Goal: Navigation & Orientation: Go to known website

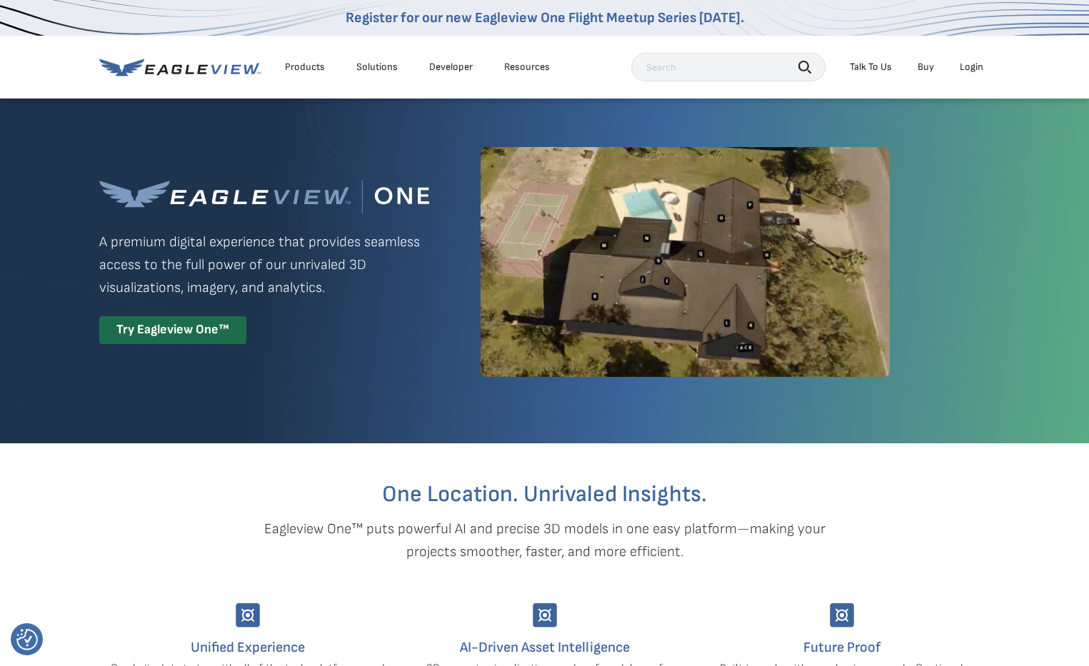
click at [974, 64] on div "Login" at bounding box center [972, 67] width 24 height 13
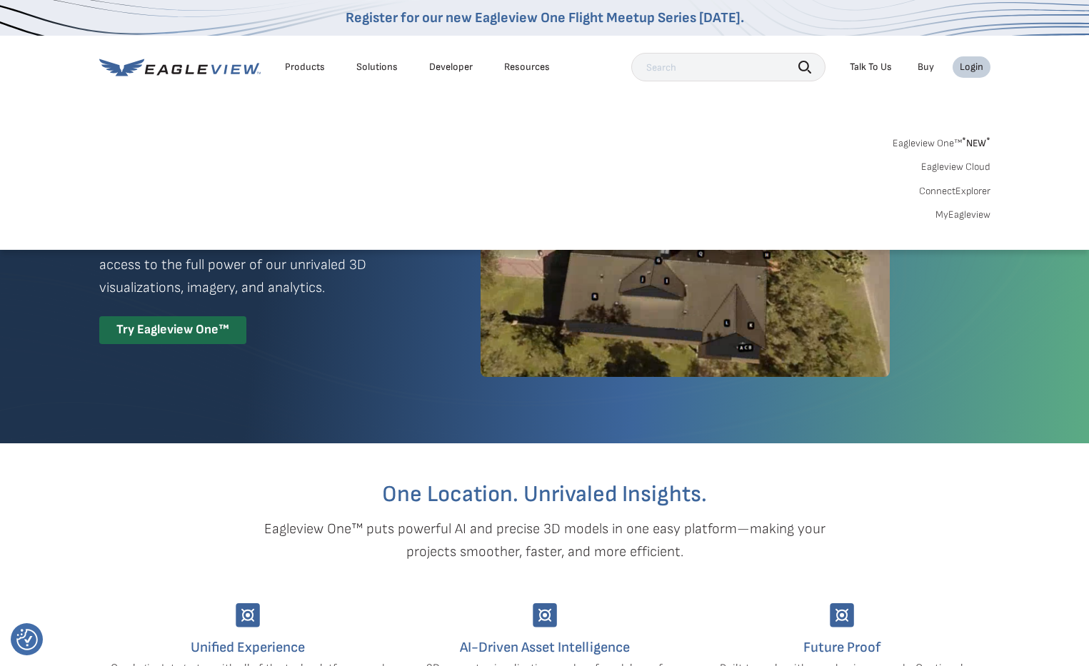
click at [968, 214] on link "MyEagleview" at bounding box center [962, 215] width 55 height 13
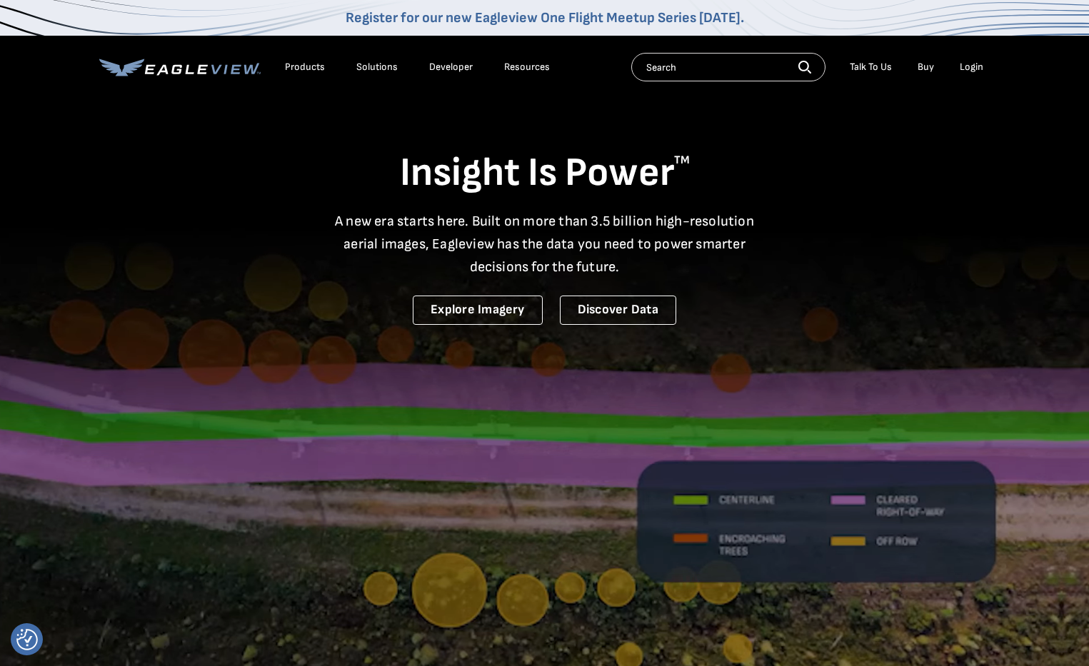
click at [829, 134] on div "Insight Is Power TM A new era starts here. Built on more than 3.5 billion high-…" at bounding box center [544, 211] width 891 height 228
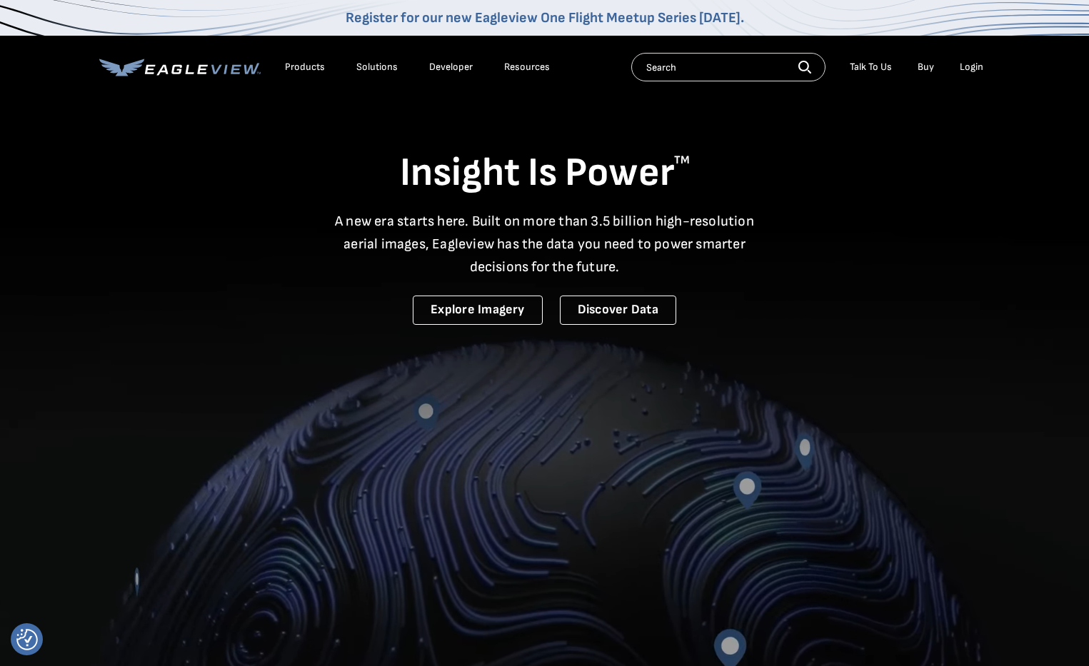
click at [863, 124] on div "Insight Is Power TM A new era starts here. Built on more than 3.5 billion high-…" at bounding box center [544, 211] width 891 height 228
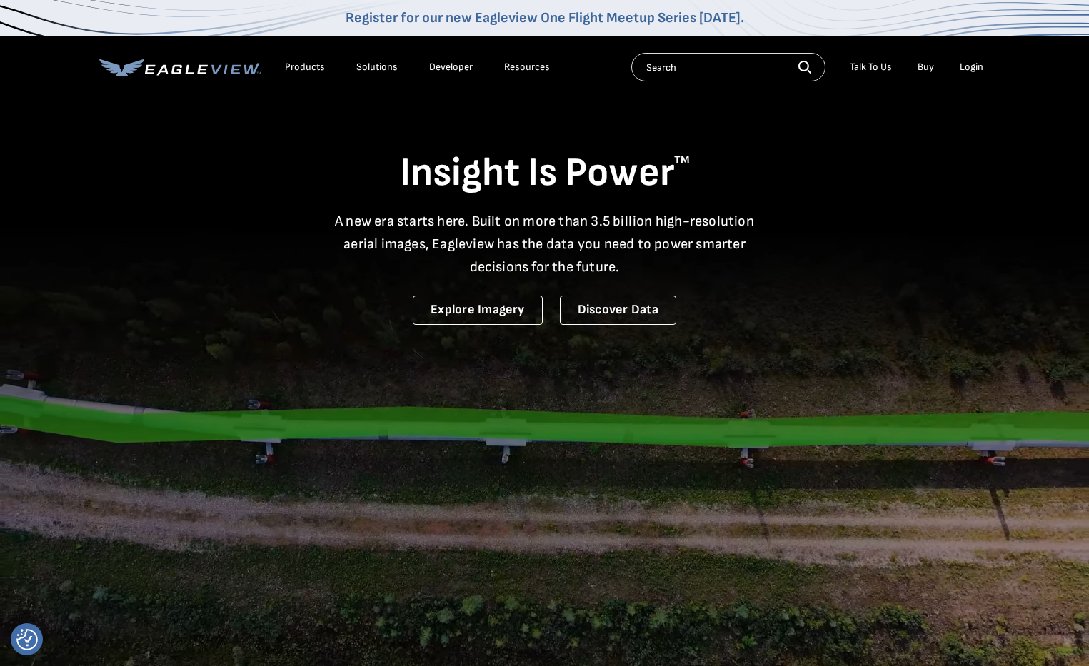
click at [970, 63] on div "Login" at bounding box center [972, 67] width 24 height 13
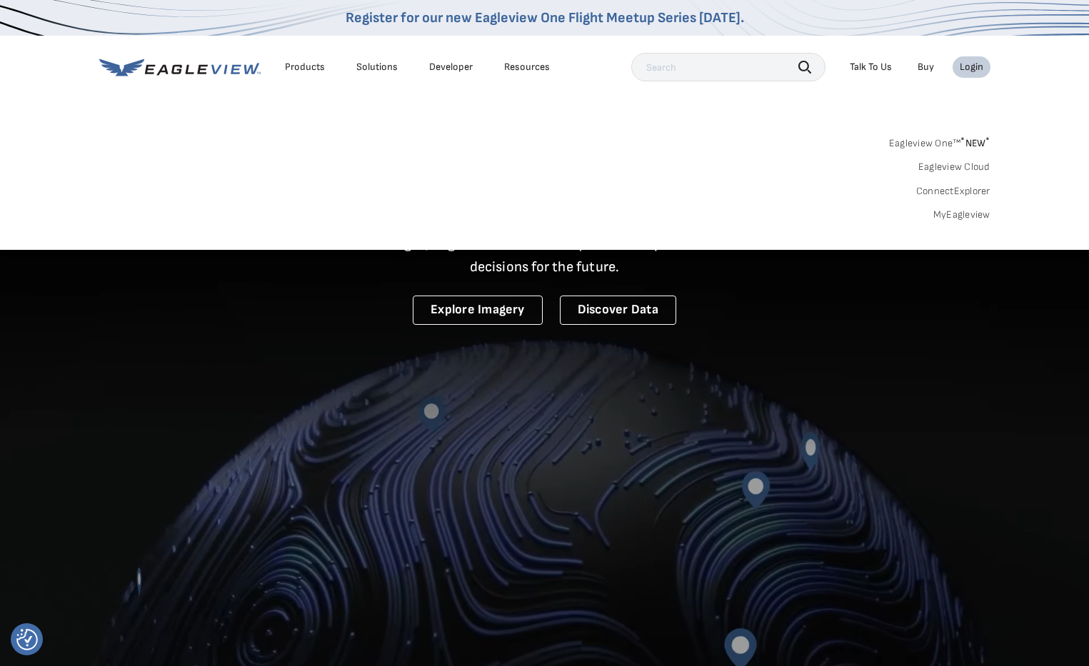
click at [970, 169] on link "Eagleview Cloud" at bounding box center [954, 167] width 72 height 13
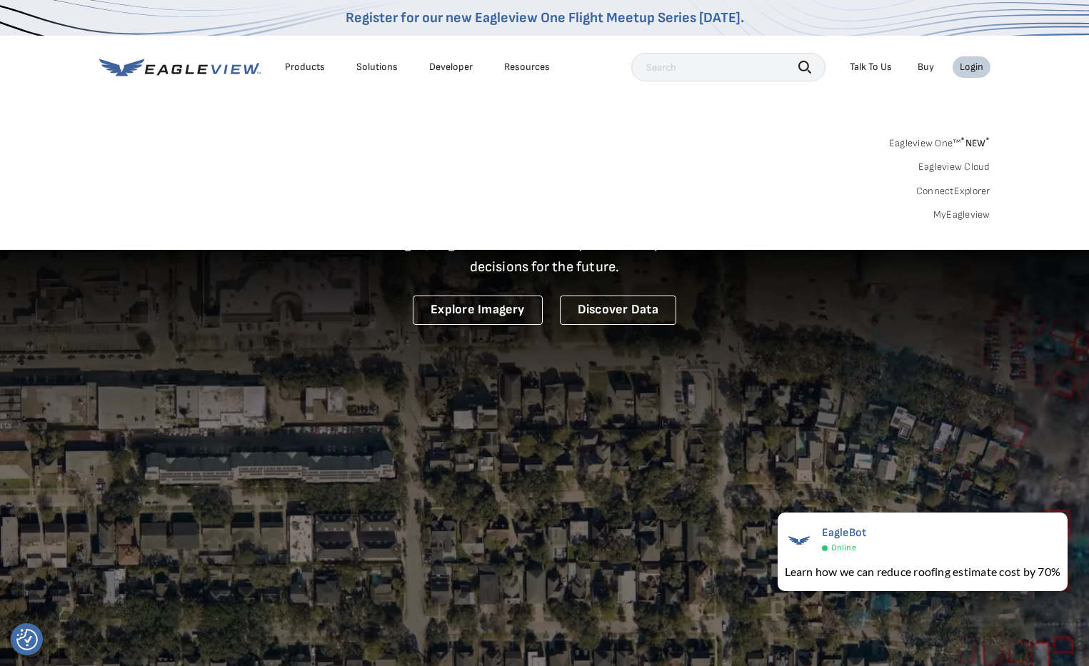
click at [979, 214] on link "MyEagleview" at bounding box center [961, 215] width 57 height 13
